Goal: Transaction & Acquisition: Book appointment/travel/reservation

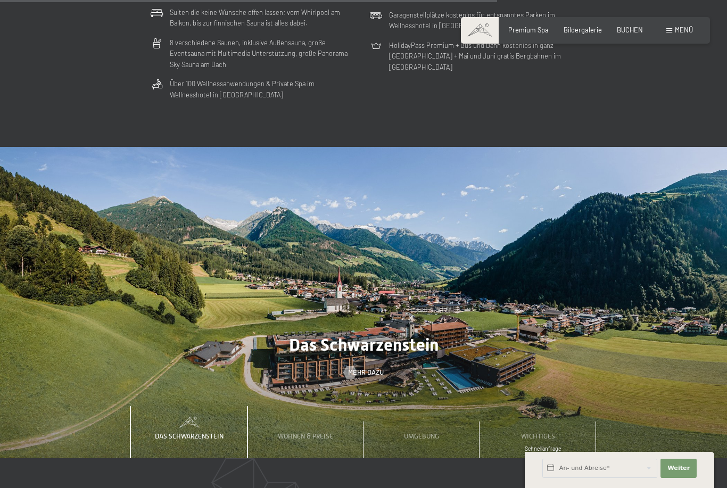
scroll to position [2772, 0]
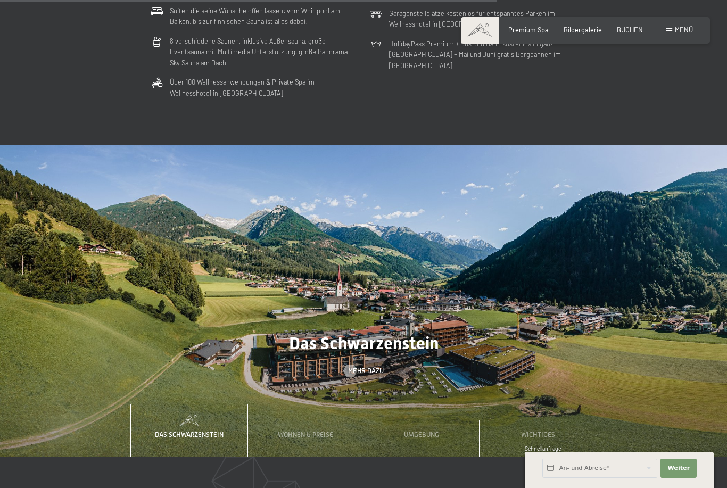
click at [433, 431] on span "Umgebung" at bounding box center [421, 435] width 35 height 8
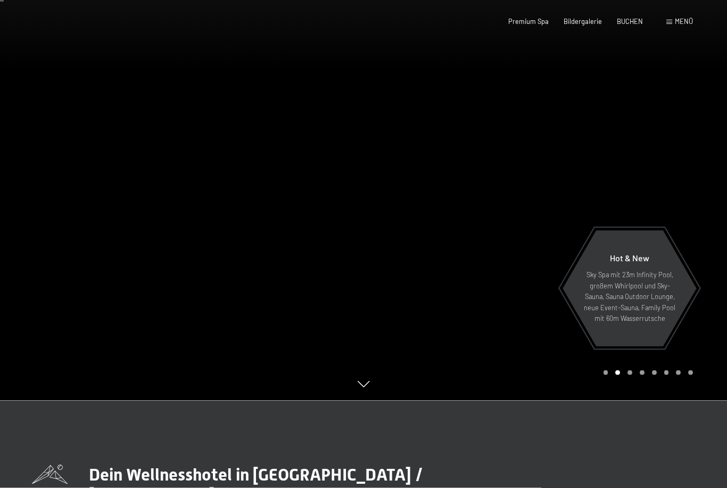
scroll to position [0, 0]
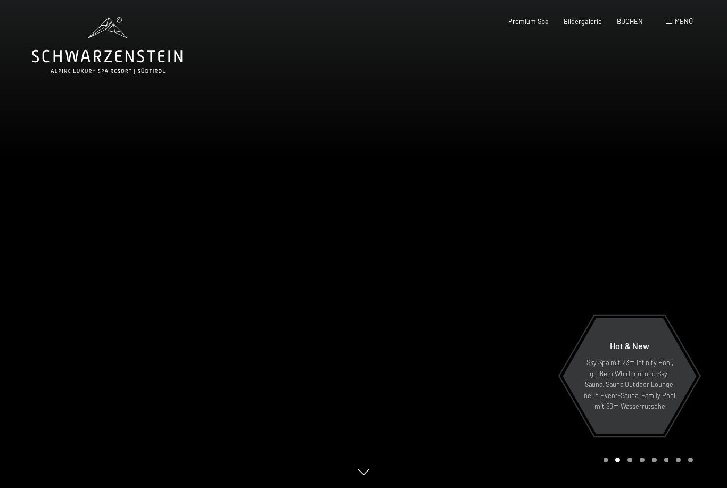
click at [682, 20] on span "Menü" at bounding box center [684, 21] width 18 height 9
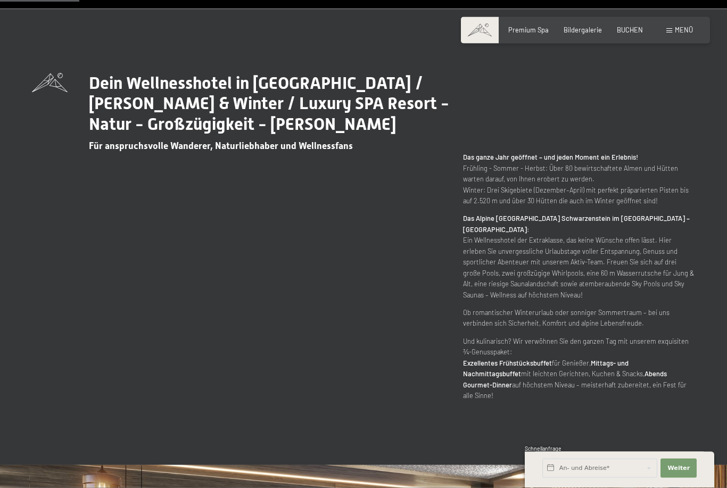
scroll to position [504, 0]
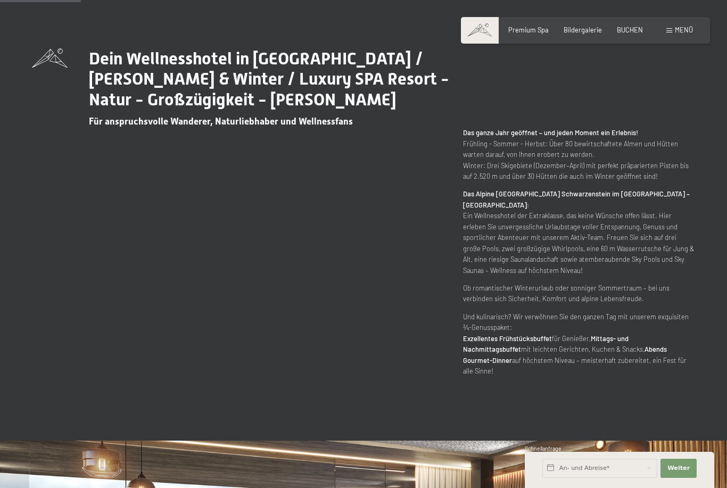
click at [672, 32] on span at bounding box center [670, 30] width 6 height 5
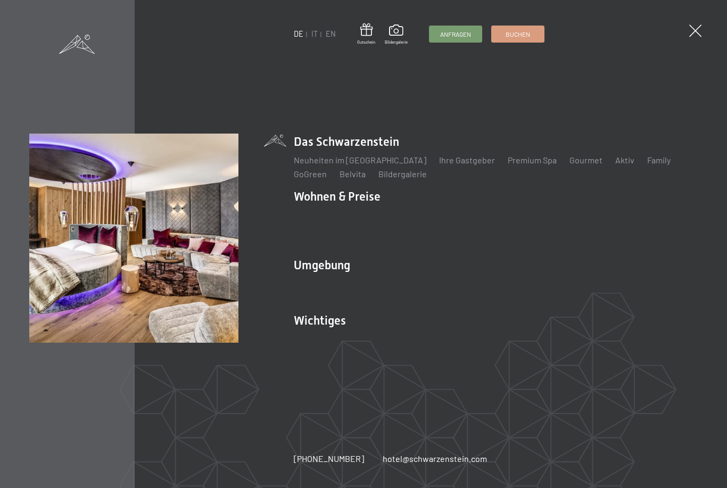
click at [411, 220] on link "Zimmer & Preise" at bounding box center [407, 215] width 62 height 10
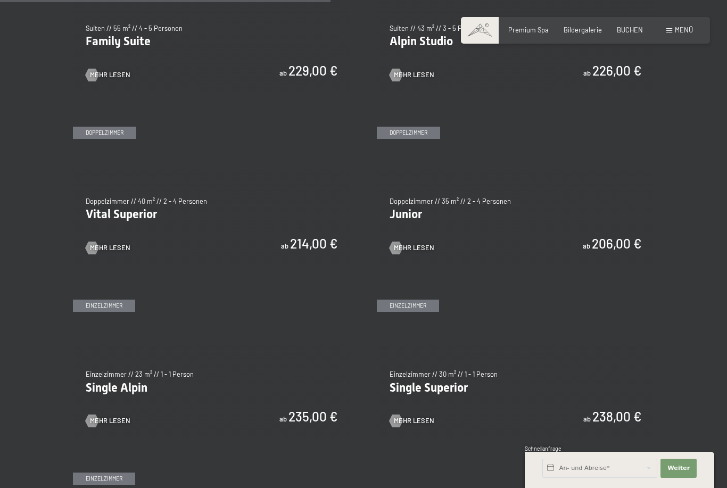
scroll to position [1149, 0]
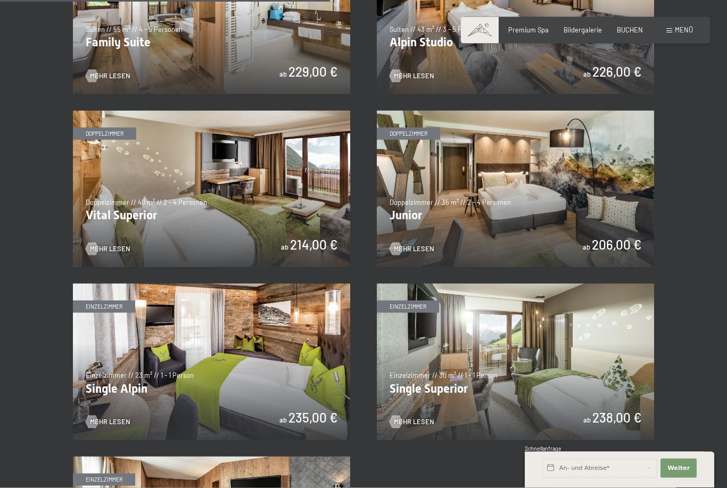
click at [317, 245] on img at bounding box center [211, 189] width 277 height 156
